Goal: Task Accomplishment & Management: Use online tool/utility

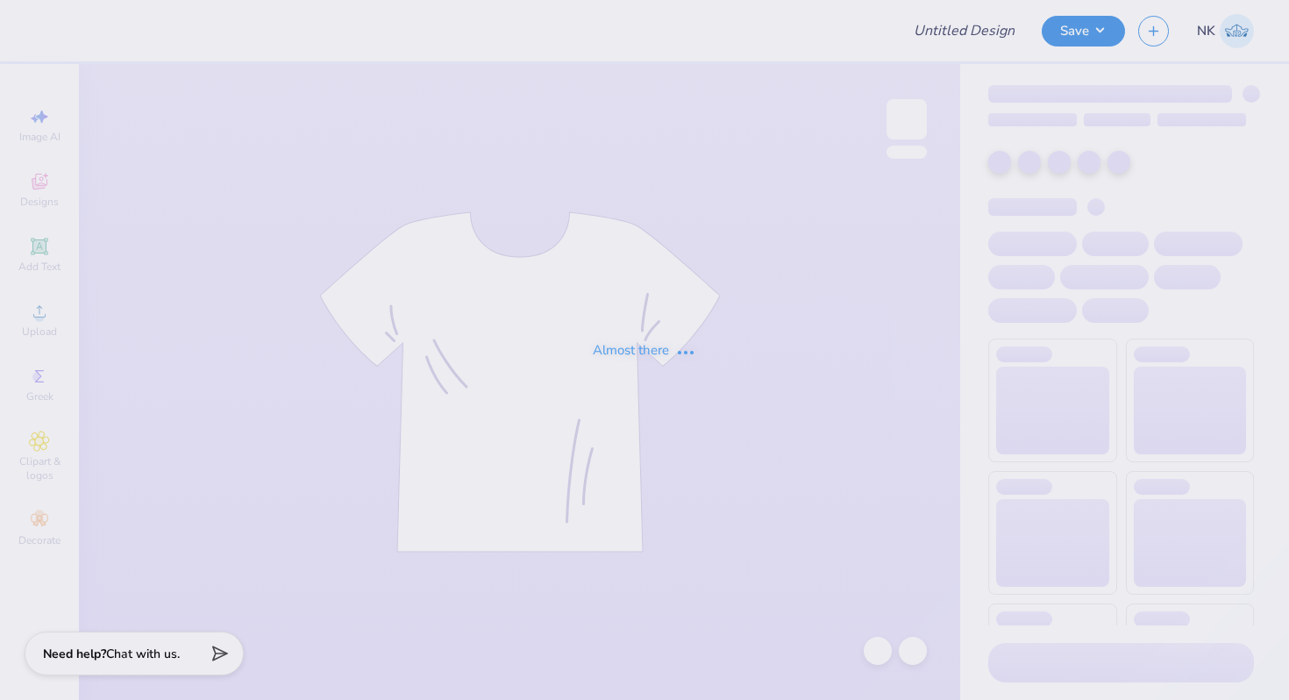
type input "Roxbury Prep High School Staff Swag"
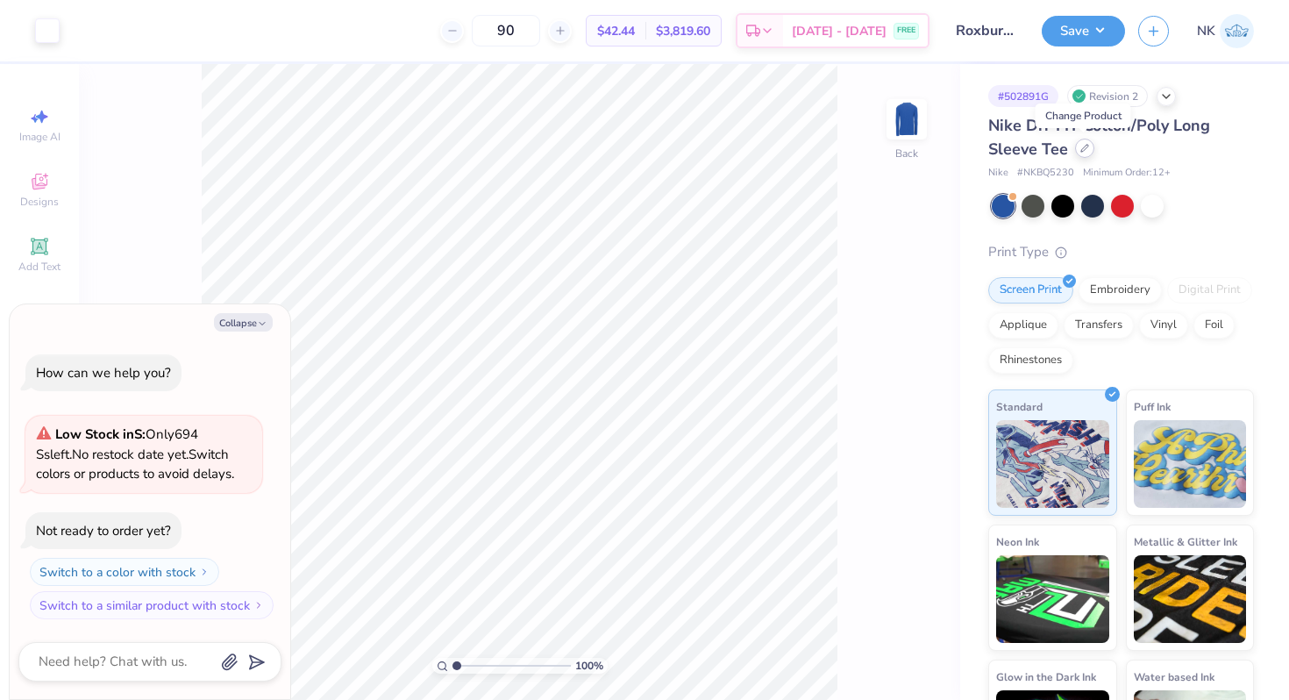
click at [1088, 150] on div at bounding box center [1084, 148] width 19 height 19
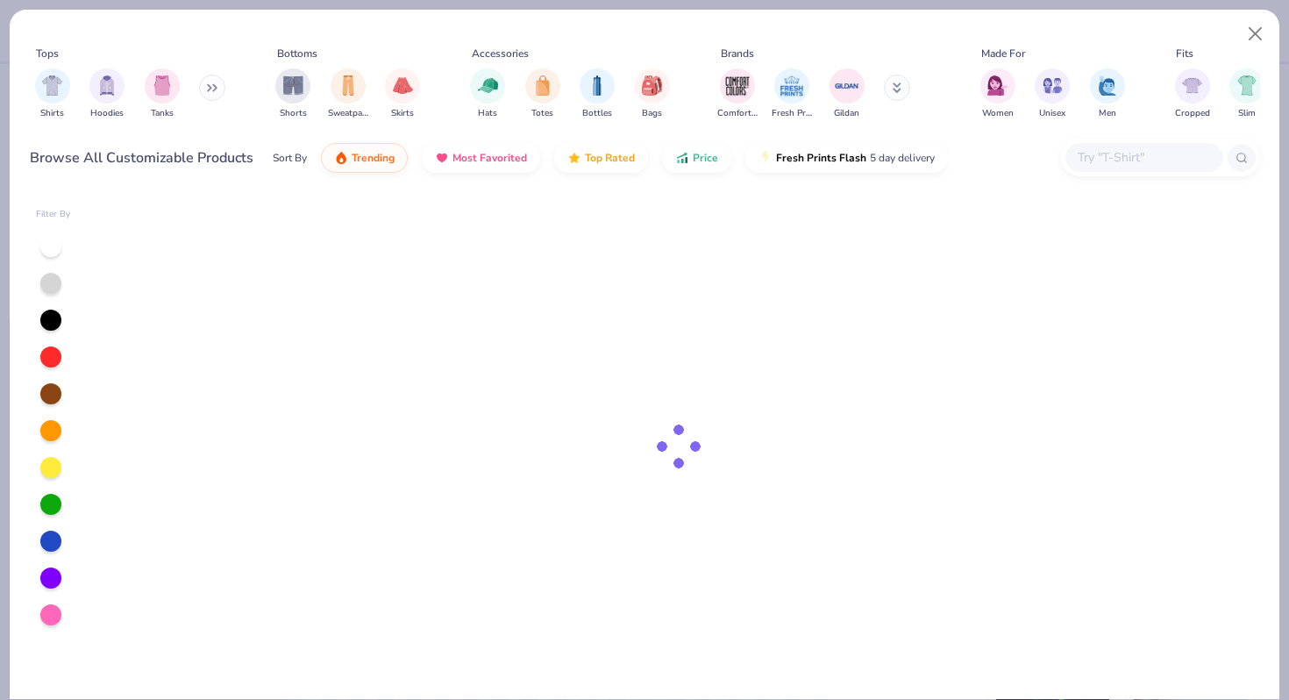
click at [1123, 158] on input "text" at bounding box center [1143, 157] width 135 height 20
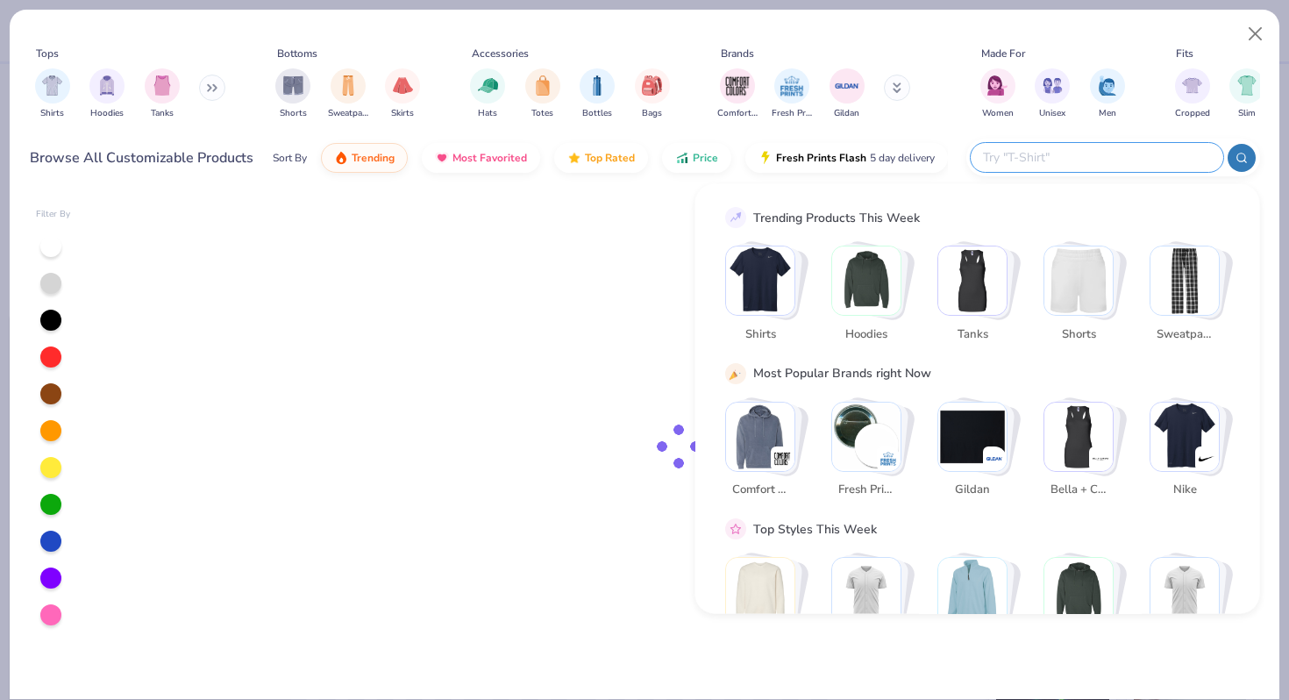
type textarea "x"
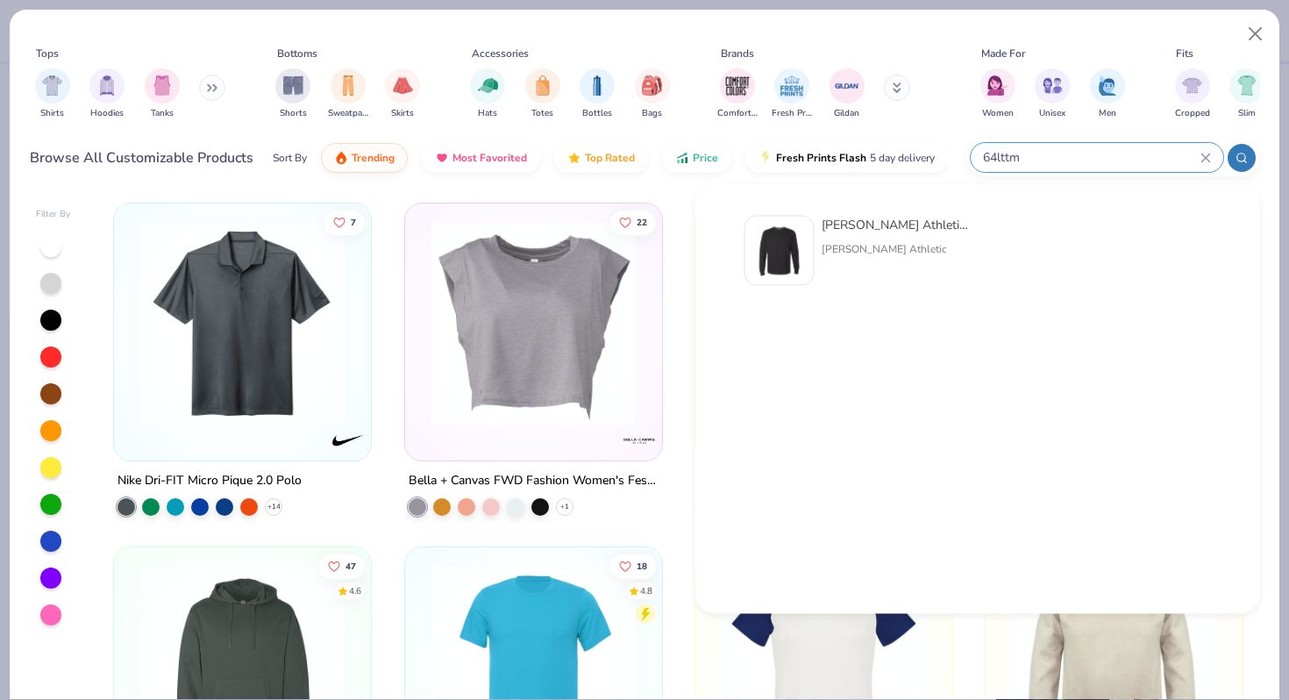
type input "64lttm"
click at [885, 239] on div "[PERSON_NAME] Athletic [PERSON_NAME] Athletic Unisex Essential Performance Long…" at bounding box center [895, 251] width 147 height 70
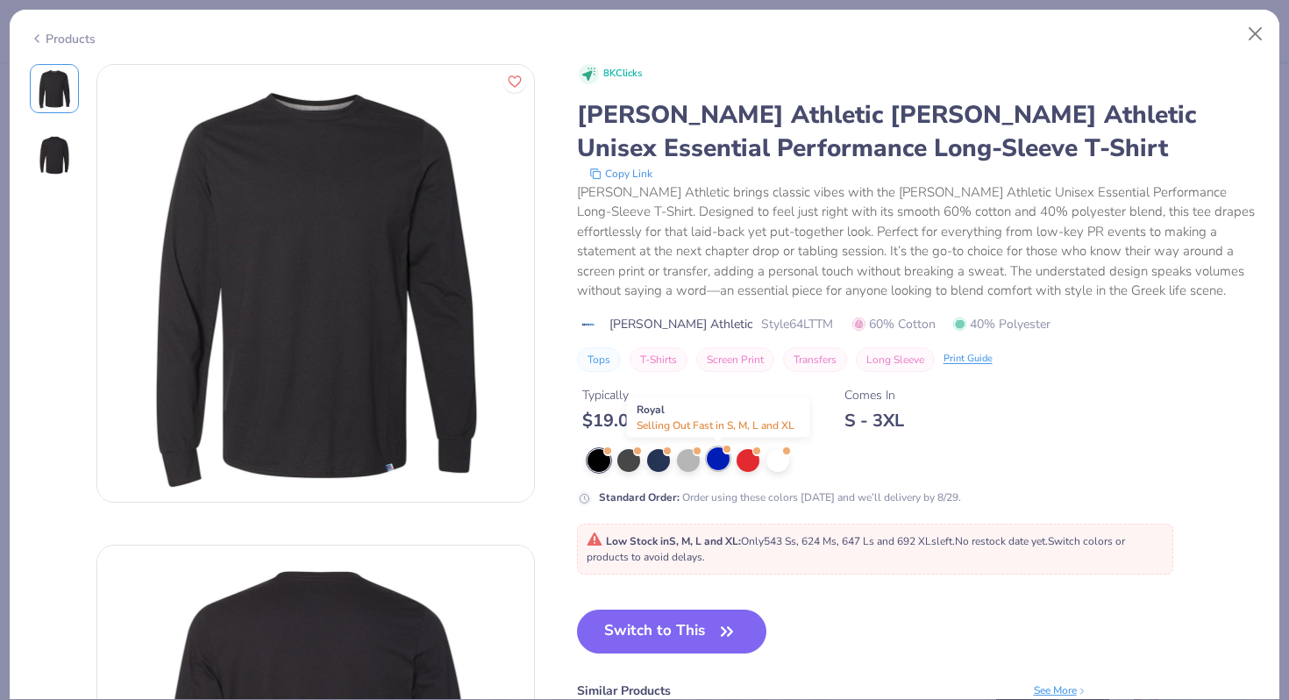
click at [721, 456] on div at bounding box center [718, 458] width 23 height 23
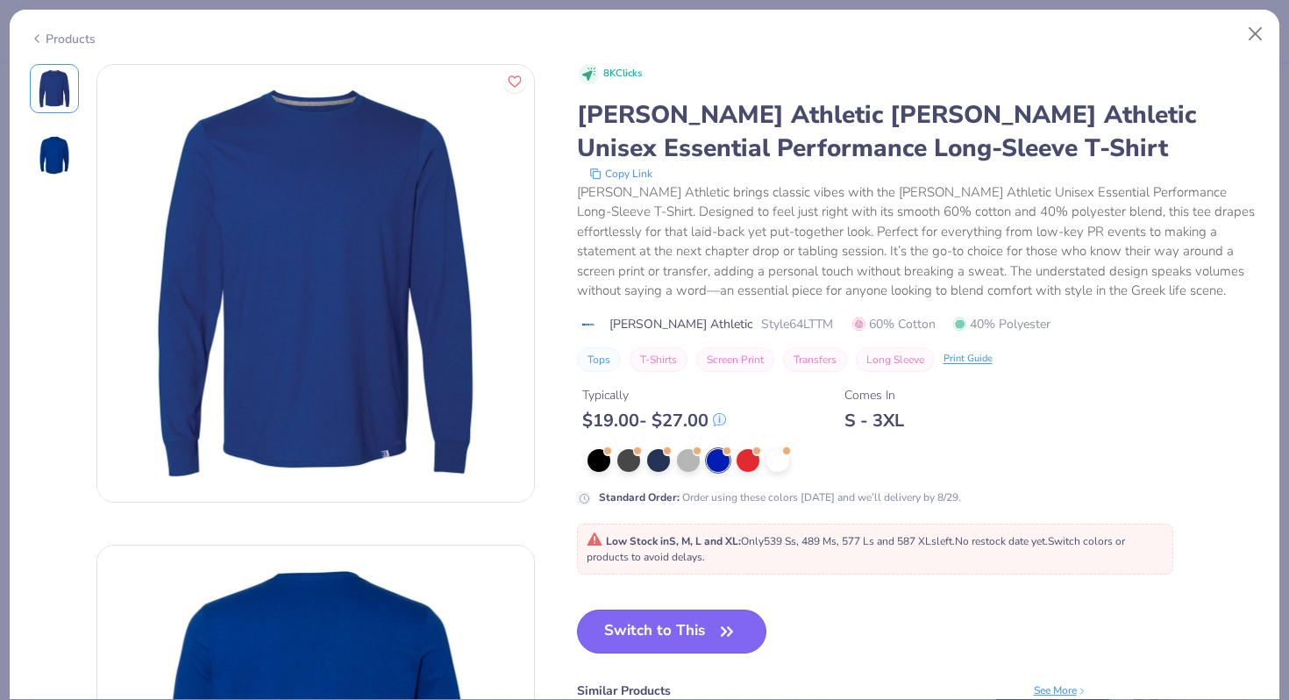
click at [706, 625] on button "Switch to This" at bounding box center [672, 632] width 190 height 44
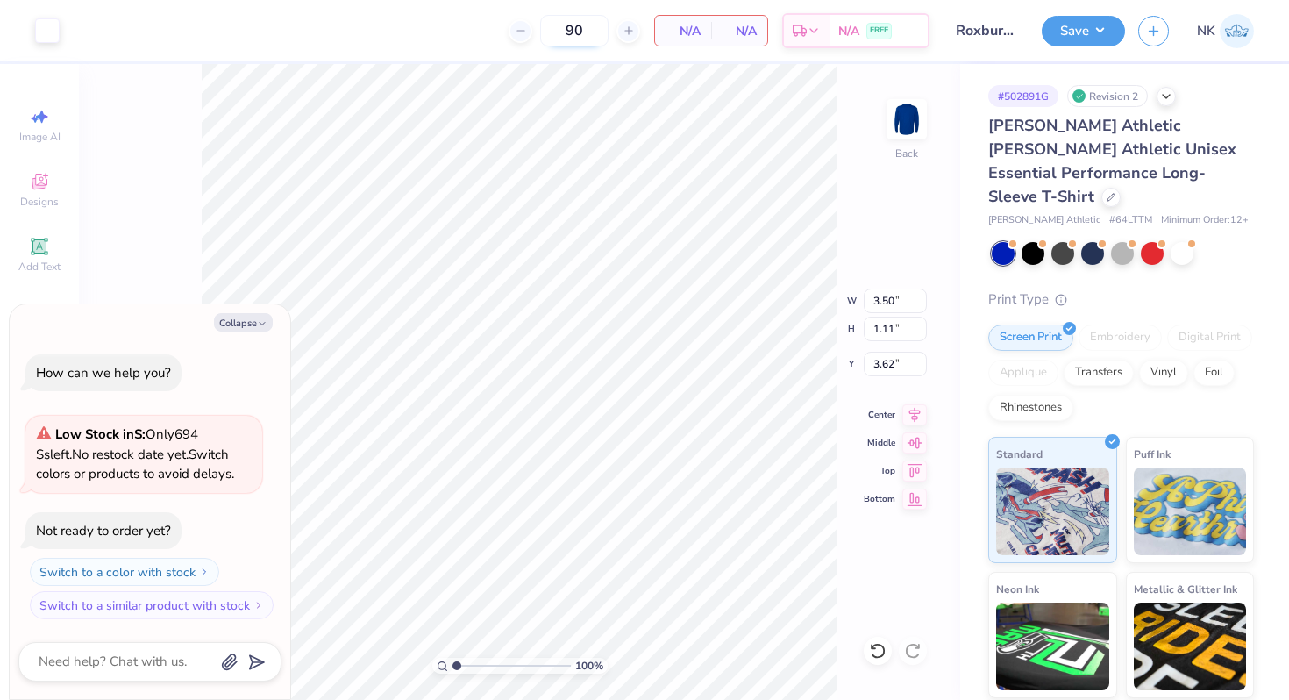
type textarea "x"
click at [883, 361] on input "3.62" at bounding box center [895, 364] width 63 height 25
type input "3"
type textarea "x"
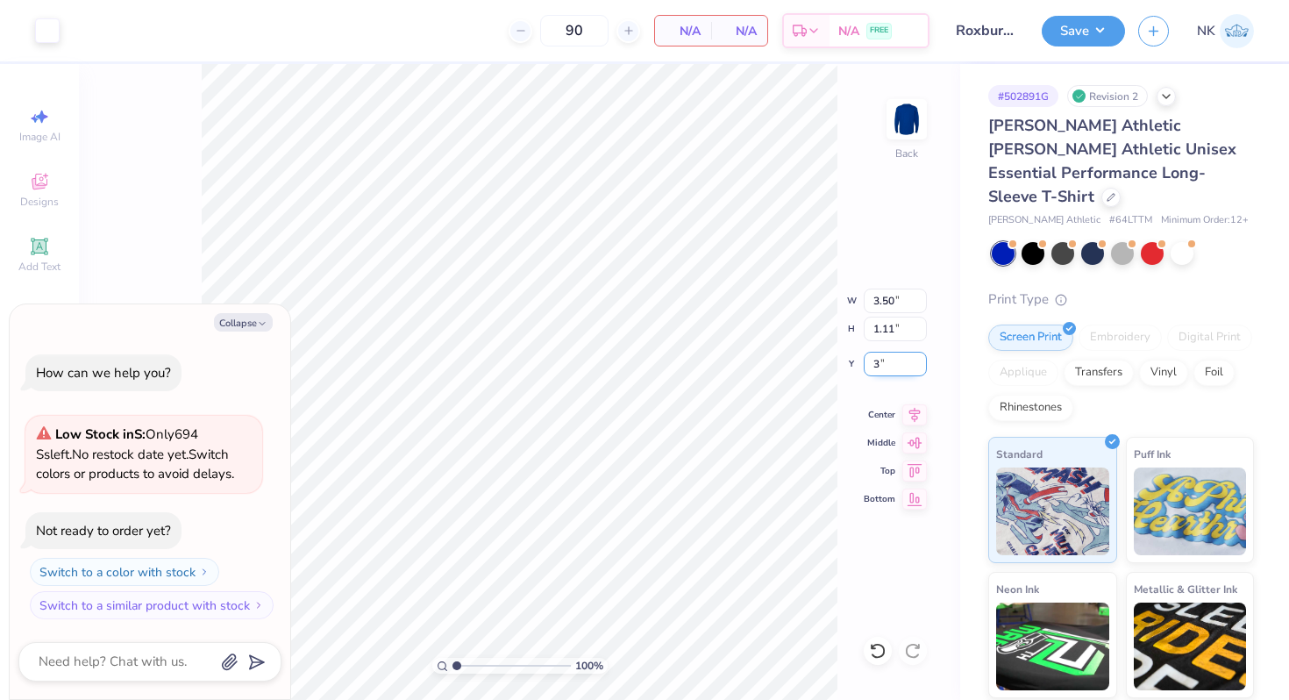
type input "3.00"
click at [1109, 39] on button "Save" at bounding box center [1083, 28] width 83 height 31
type textarea "x"
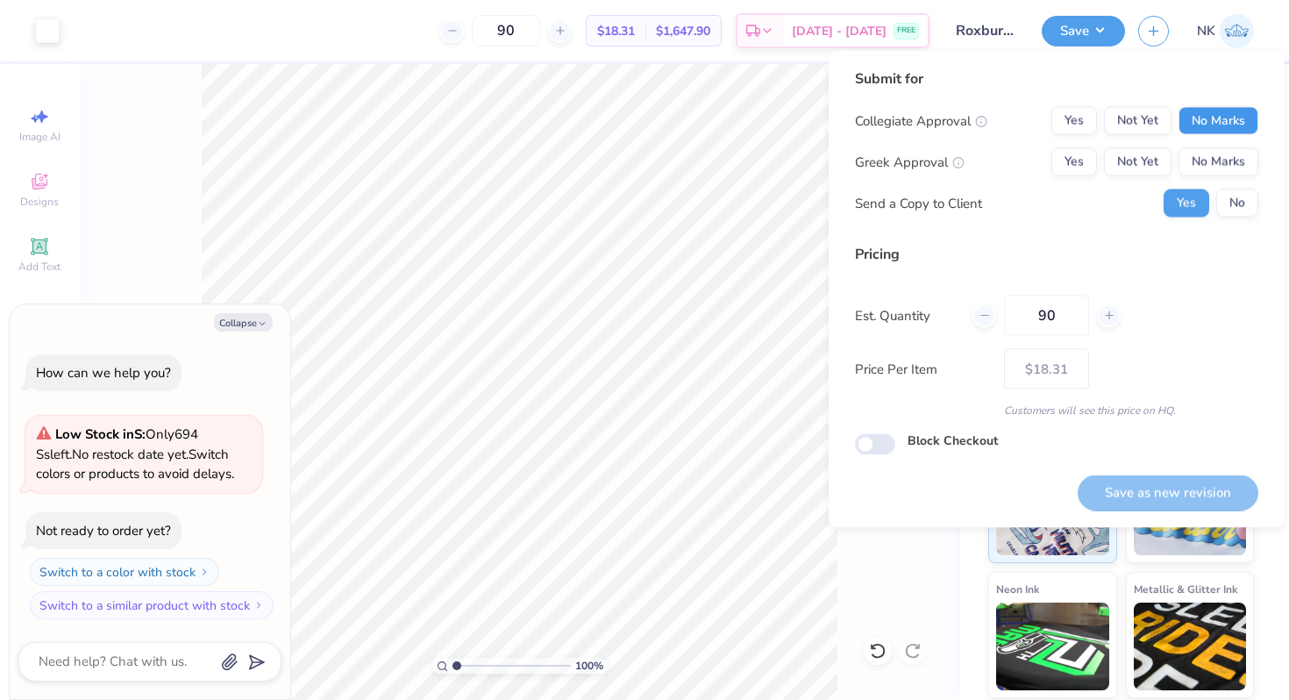
click at [1199, 125] on button "No Marks" at bounding box center [1219, 121] width 80 height 28
click at [1207, 158] on button "No Marks" at bounding box center [1219, 162] width 80 height 28
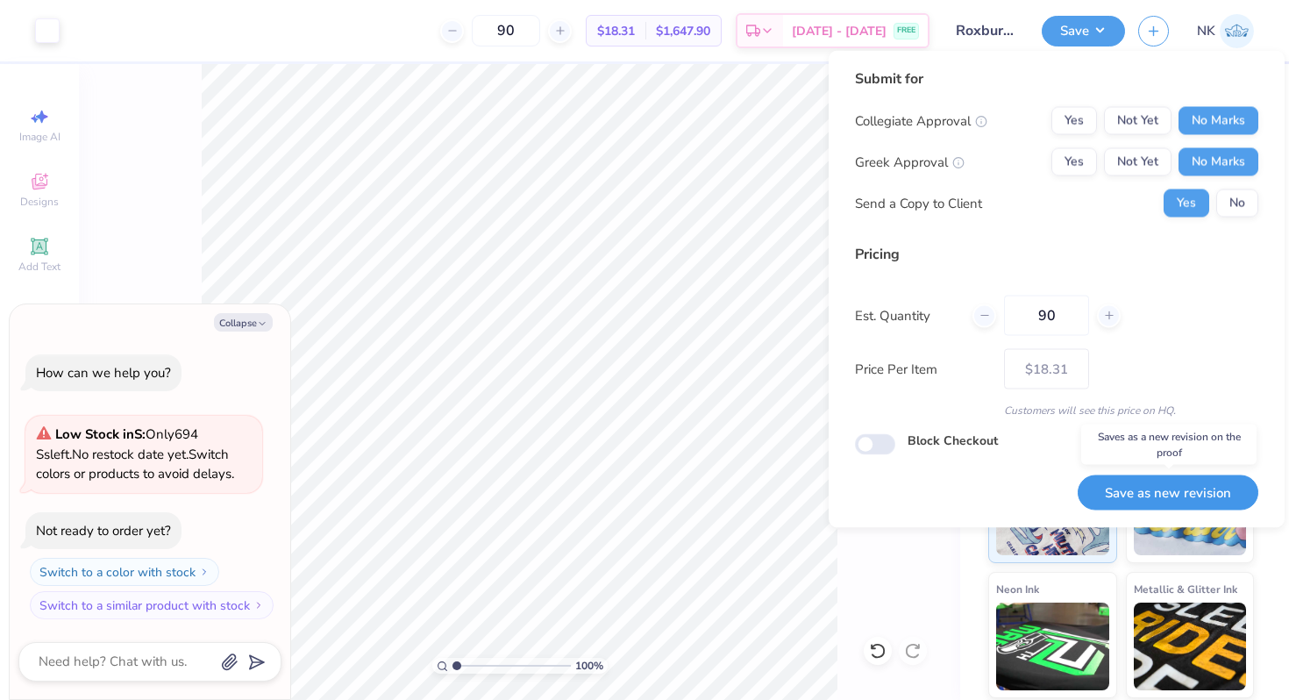
click at [1187, 499] on button "Save as new revision" at bounding box center [1168, 492] width 181 height 36
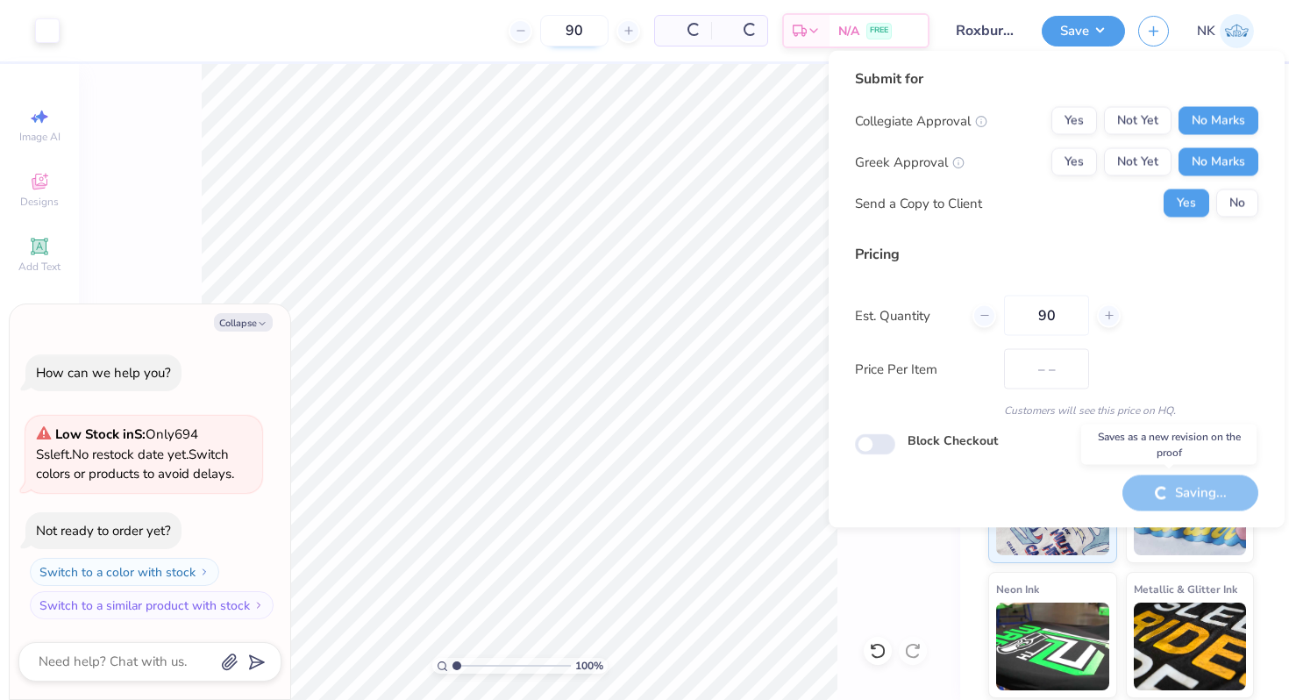
type input "$18.31"
type textarea "x"
type input "– –"
